Goal: Task Accomplishment & Management: Complete application form

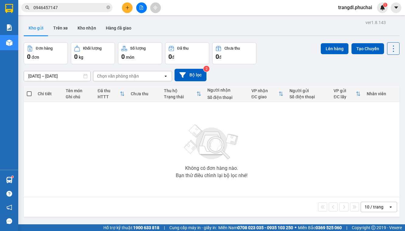
click at [128, 8] on icon "plus" at bounding box center [127, 7] width 4 height 4
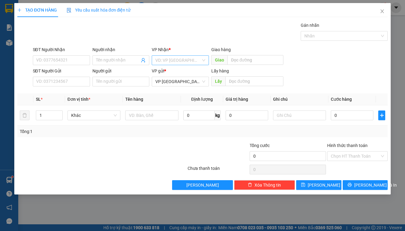
click at [175, 62] on input "search" at bounding box center [178, 60] width 46 height 9
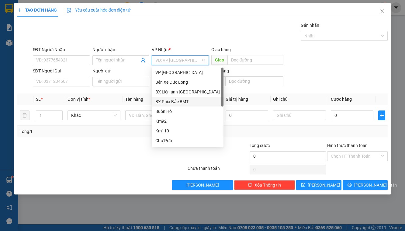
click at [181, 101] on div "BX Phía Bắc BMT" at bounding box center [187, 101] width 64 height 7
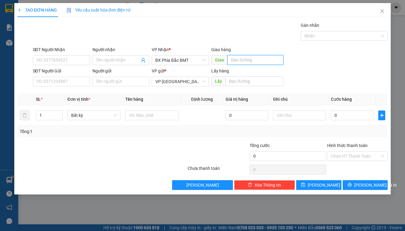
click at [247, 58] on input "text" at bounding box center [255, 60] width 56 height 10
click at [251, 82] on input "text" at bounding box center [254, 81] width 58 height 10
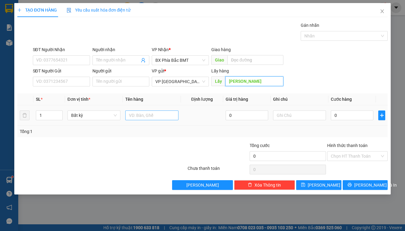
type input "[PERSON_NAME]"
click at [149, 118] on input "text" at bounding box center [151, 115] width 53 height 10
type input "XE SỐ"
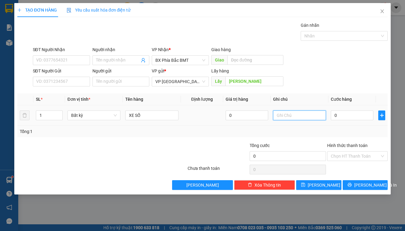
click at [288, 112] on input "text" at bounding box center [299, 115] width 53 height 10
type input "THEO KHÁCH A10"
click at [357, 114] on input "0" at bounding box center [352, 115] width 43 height 10
type input "3"
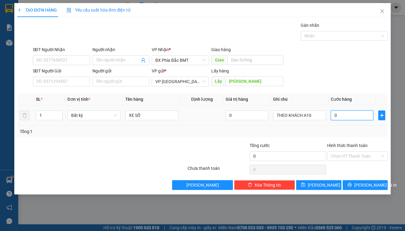
type input "3"
type input "35"
type input "350"
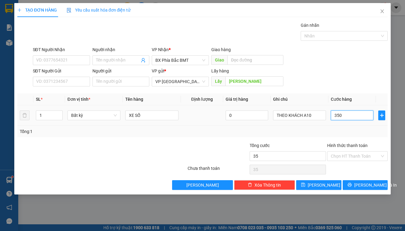
type input "350"
type input "3.500"
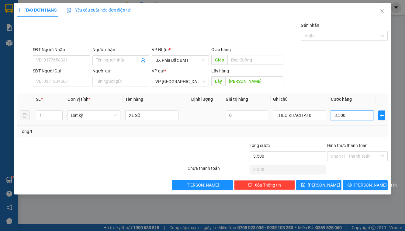
type input "35.000"
type input "350.000"
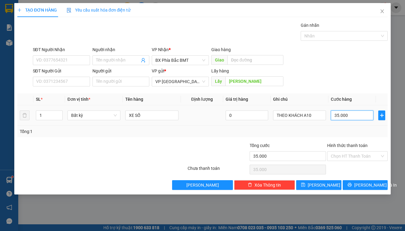
type input "350.000"
click at [305, 186] on icon "save" at bounding box center [303, 184] width 4 height 4
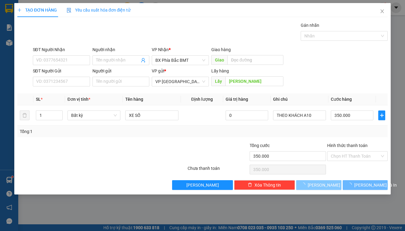
type input "0"
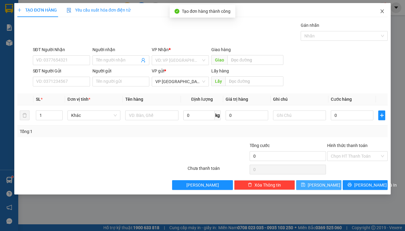
click at [383, 11] on icon "close" at bounding box center [382, 11] width 5 height 5
